Goal: Navigation & Orientation: Go to known website

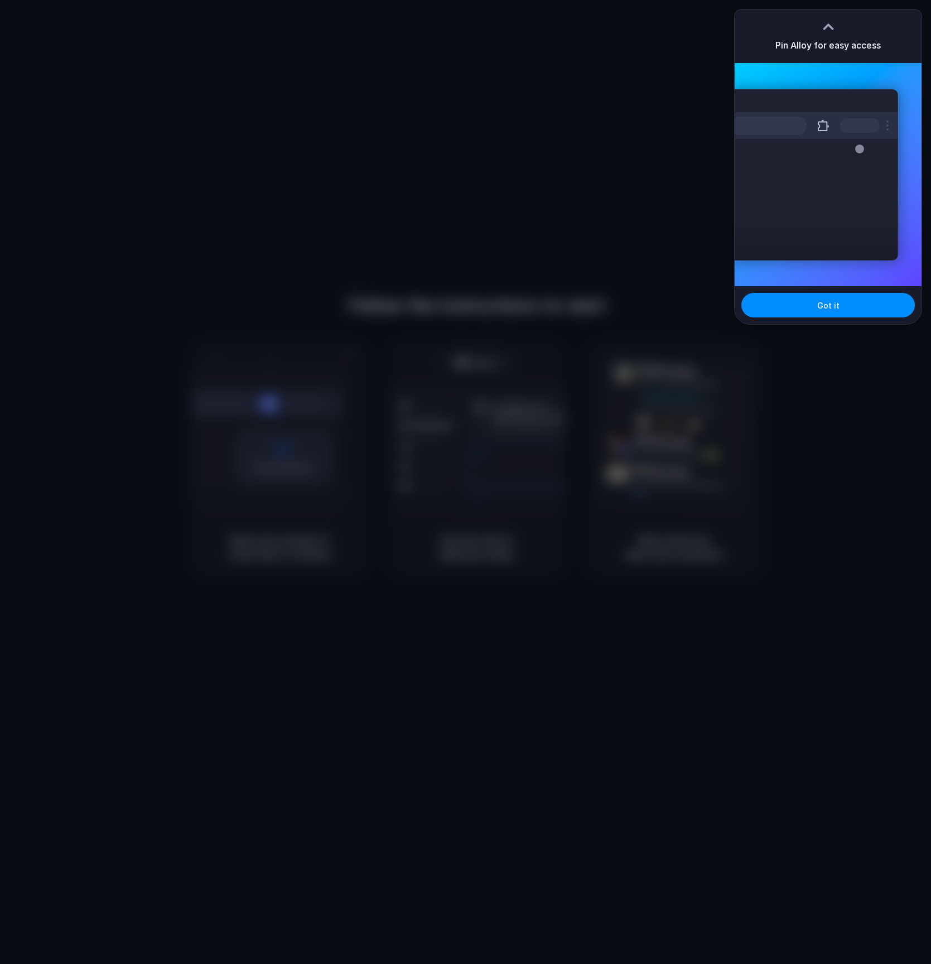
click at [585, 62] on div at bounding box center [465, 482] width 931 height 964
click at [785, 305] on button "Got it" at bounding box center [829, 305] width 174 height 25
